Goal: Information Seeking & Learning: Learn about a topic

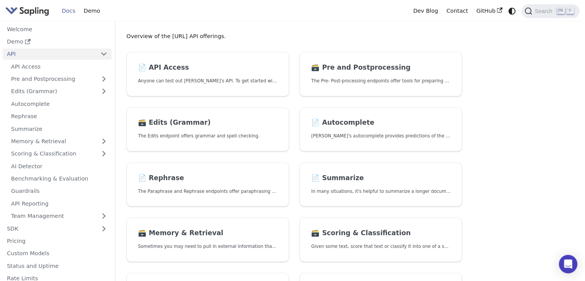
scroll to position [40, 0]
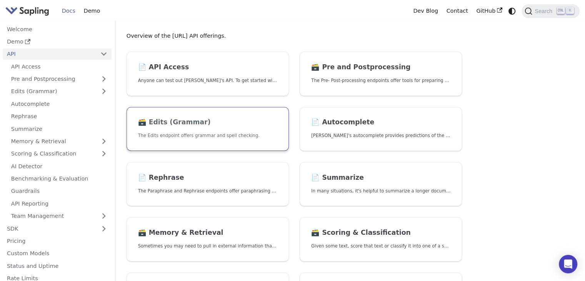
click at [232, 141] on link "🗃️ Edits (Grammar) The Edits endpoint offers grammar and spell checking." at bounding box center [208, 129] width 162 height 44
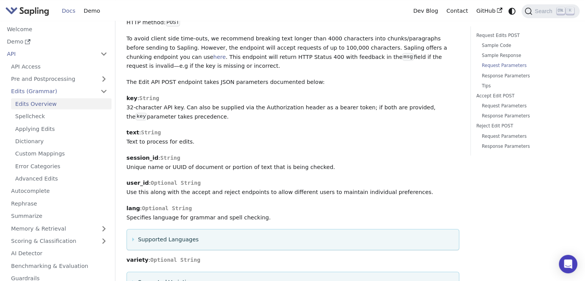
scroll to position [680, 0]
click at [54, 105] on link "Edits Overview" at bounding box center [61, 103] width 100 height 11
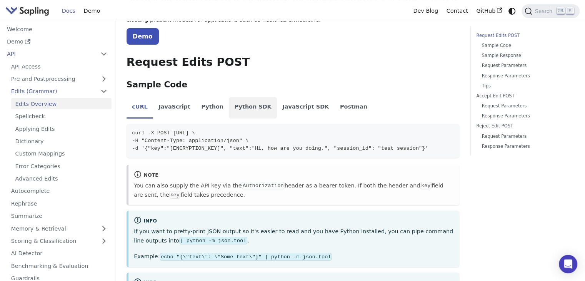
scroll to position [134, 0]
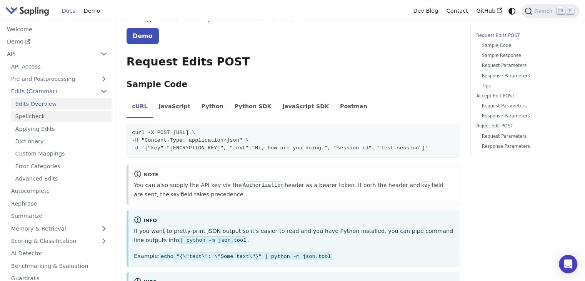
click at [62, 120] on link "Spellcheck" at bounding box center [61, 116] width 100 height 11
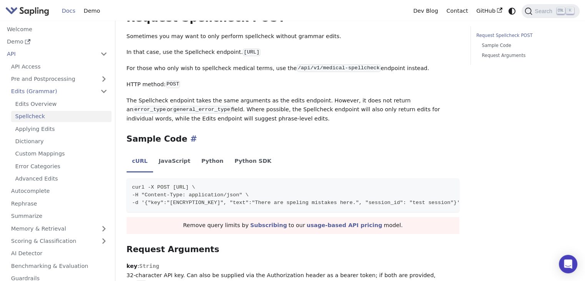
scroll to position [306, 0]
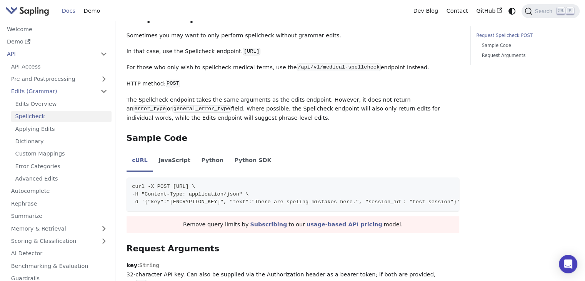
drag, startPoint x: 230, startPoint y: 53, endPoint x: 345, endPoint y: 54, distance: 115.1
click at [261, 54] on code "[URL]" at bounding box center [252, 52] width 18 height 8
copy code "[URL]"
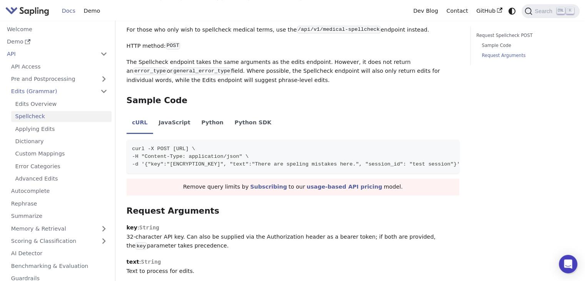
scroll to position [341, 0]
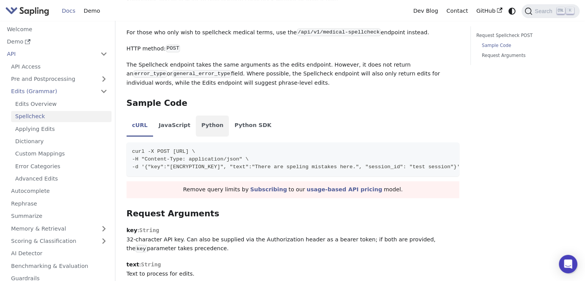
click at [197, 127] on li "Python" at bounding box center [212, 126] width 33 height 22
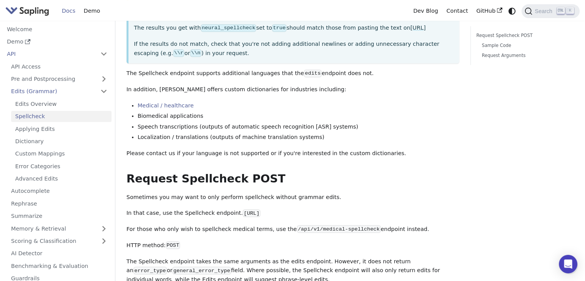
scroll to position [0, 0]
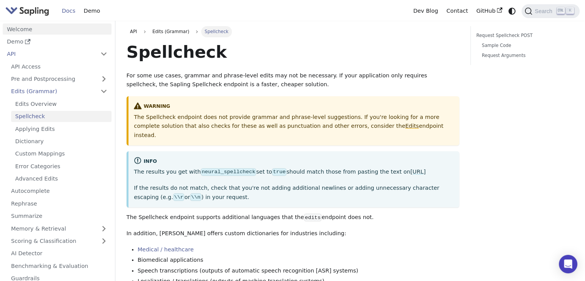
click at [25, 33] on link "Welcome" at bounding box center [57, 28] width 109 height 11
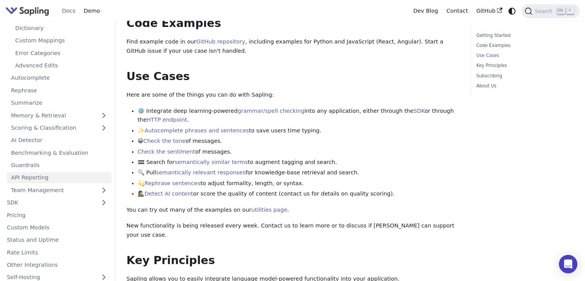
scroll to position [114, 0]
click at [52, 217] on link "Pricing" at bounding box center [57, 214] width 109 height 11
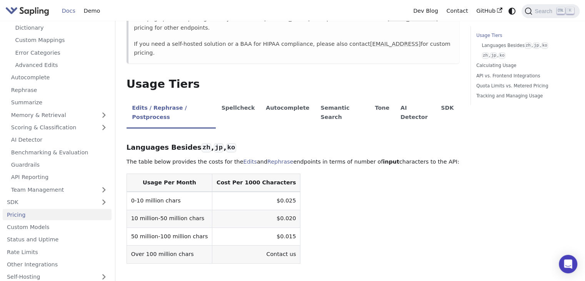
scroll to position [117, 0]
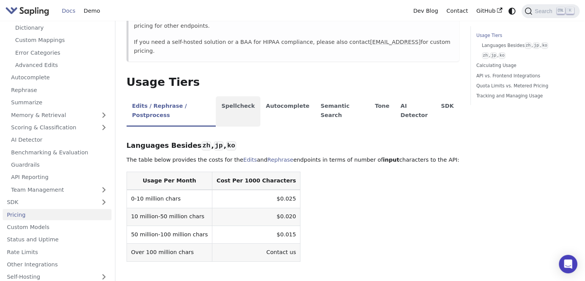
click at [241, 96] on li "Spellcheck" at bounding box center [238, 111] width 45 height 30
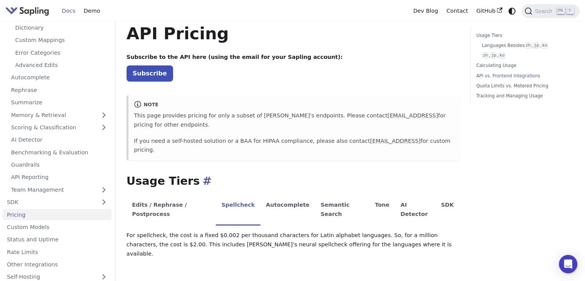
scroll to position [0, 0]
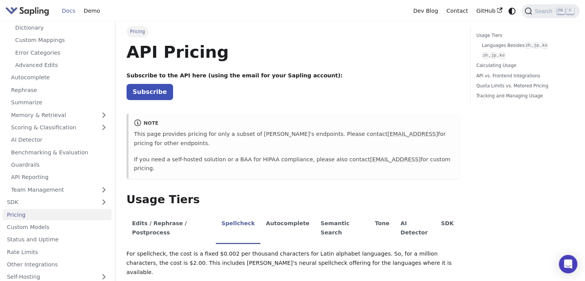
click at [30, 11] on img "Main" at bounding box center [27, 10] width 44 height 11
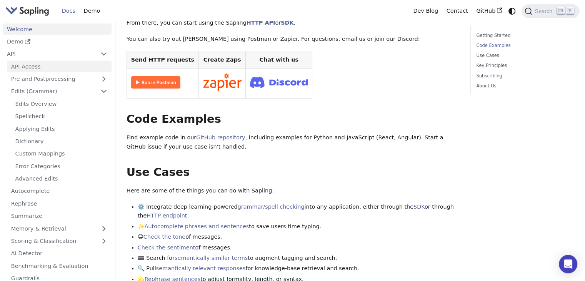
click at [44, 64] on link "API Access" at bounding box center [59, 66] width 105 height 11
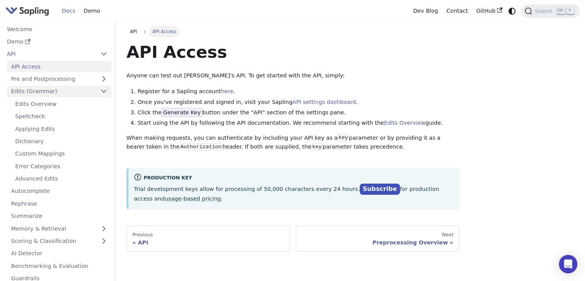
click at [64, 89] on link "Edits (Grammar)" at bounding box center [59, 91] width 105 height 11
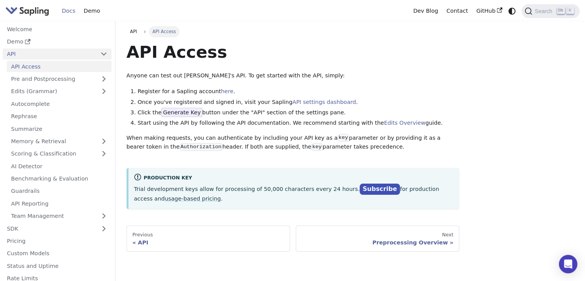
click at [63, 53] on link "API" at bounding box center [50, 53] width 94 height 11
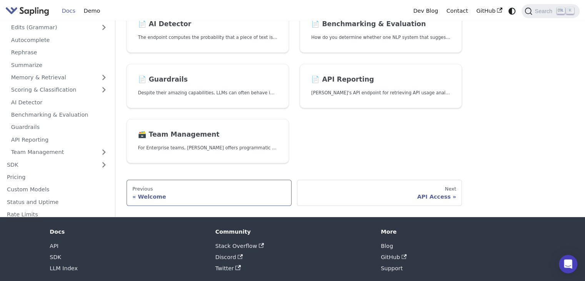
scroll to position [304, 0]
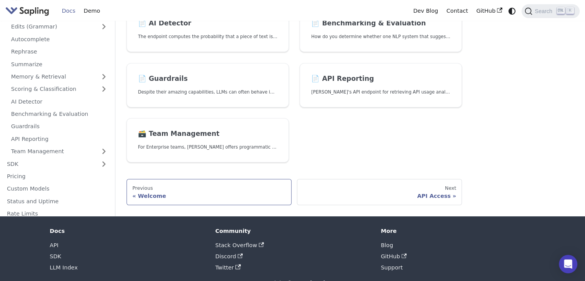
click at [152, 194] on div "Welcome" at bounding box center [208, 195] width 153 height 7
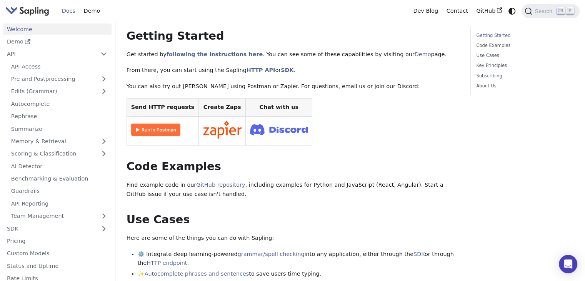
scroll to position [110, 0]
